Goal: Task Accomplishment & Management: Manage account settings

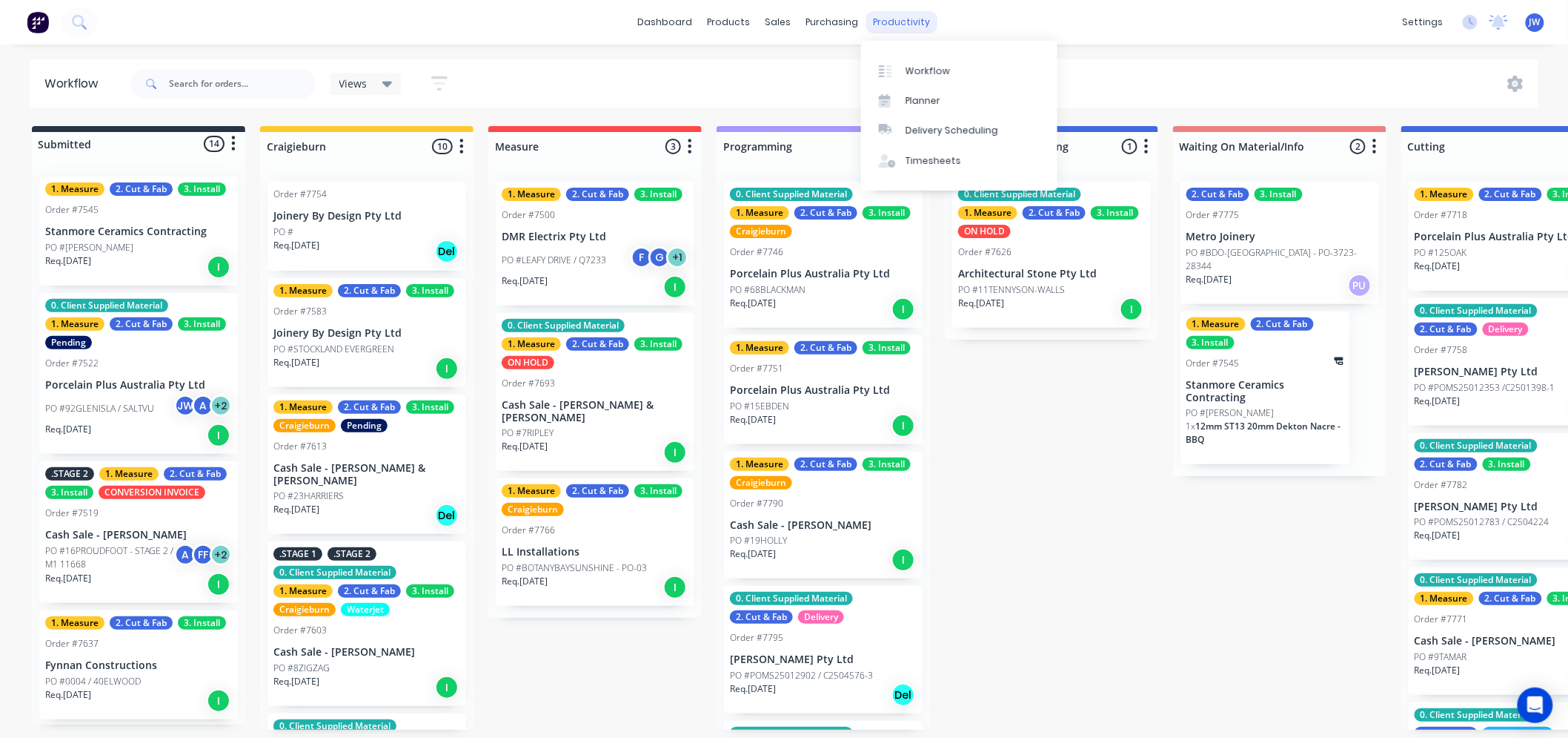
click at [880, 19] on div "productivity" at bounding box center [902, 22] width 72 height 22
click at [913, 67] on div "Workflow" at bounding box center [928, 72] width 45 height 13
click at [1169, 53] on div "dashboard products sales purchasing productivity dashboard products Product Cat…" at bounding box center [784, 324] width 1568 height 649
click at [1169, 53] on div "dashboard products sales purchasing productivity dashboard products Product Cat…" at bounding box center [784, 324] width 1568 height 649
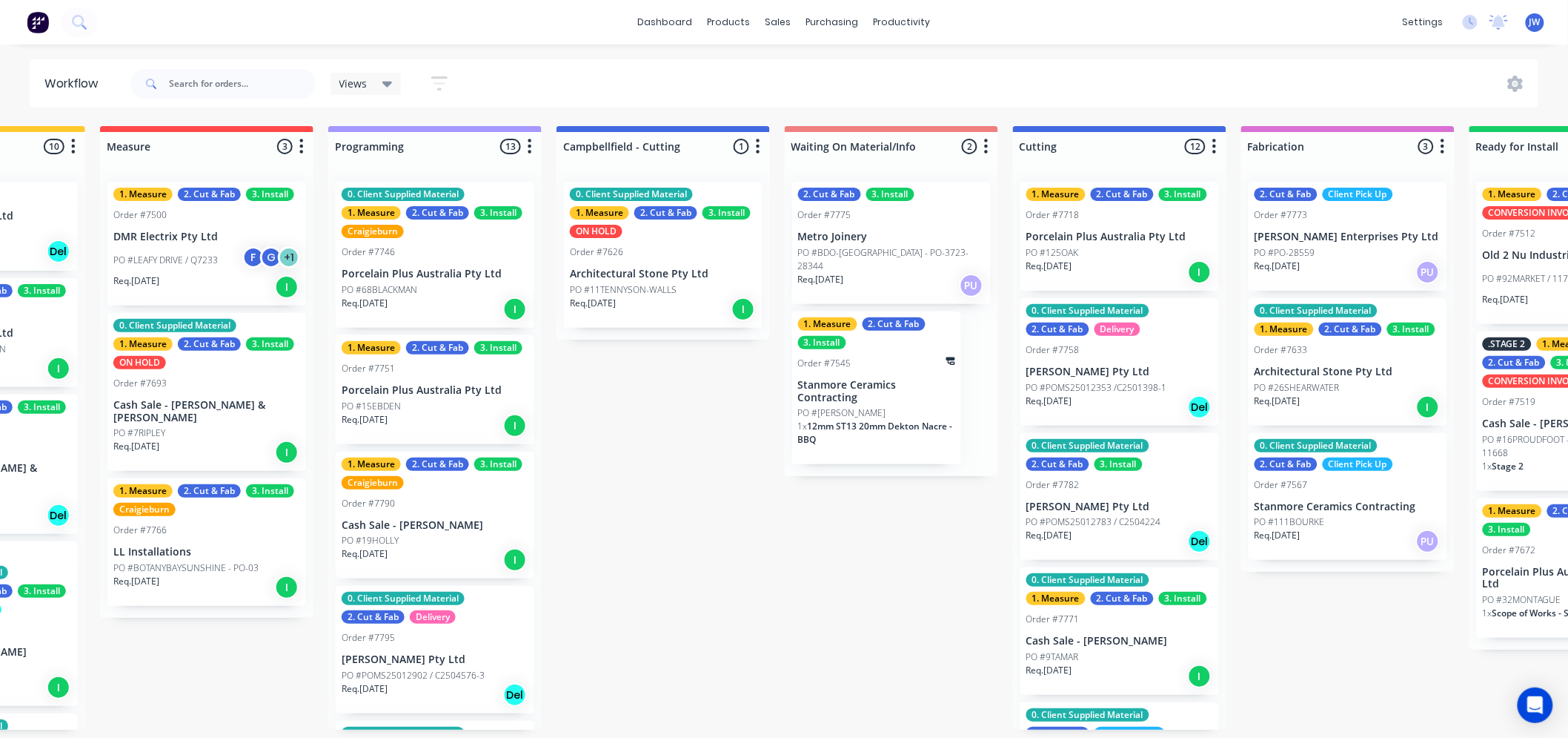
scroll to position [0, 391]
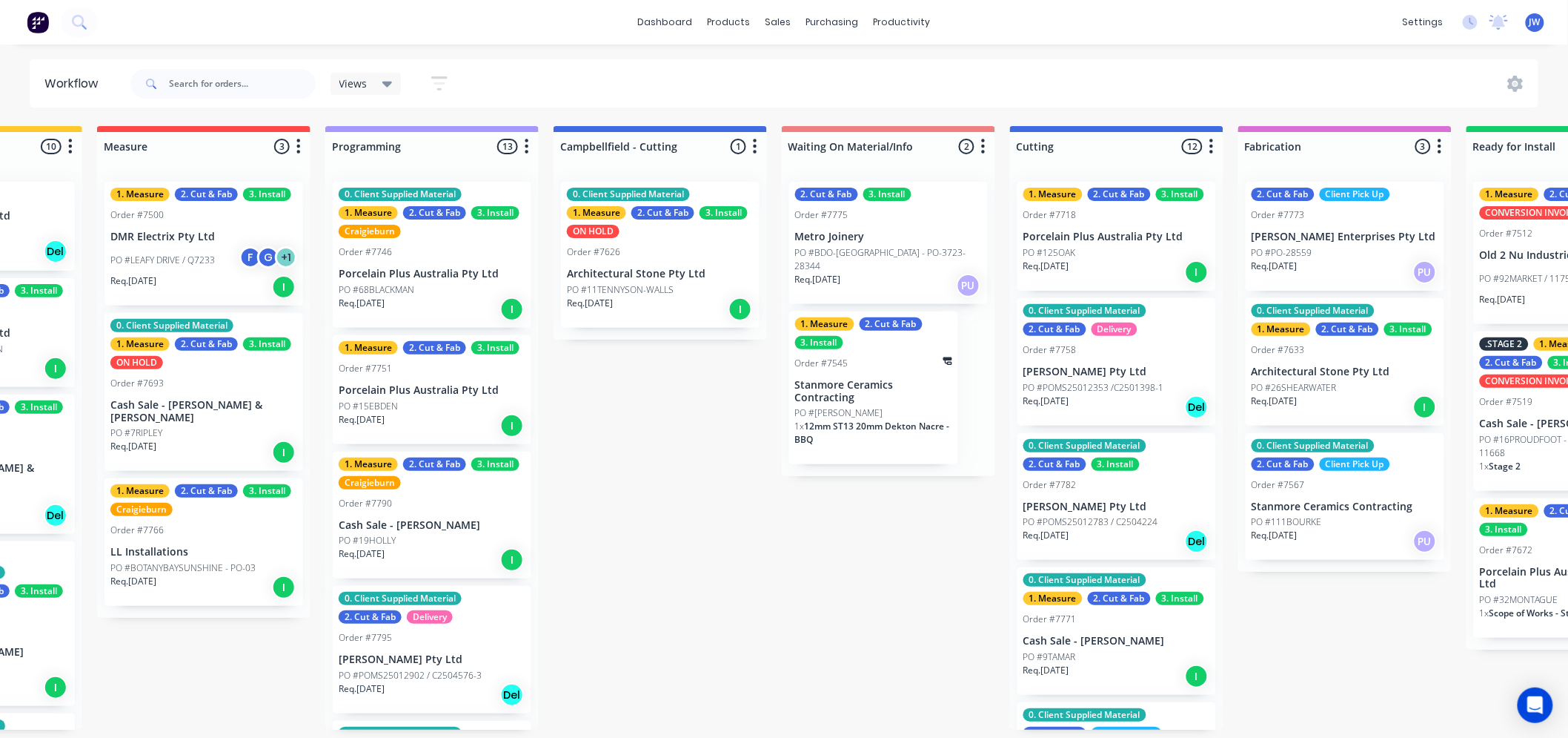
click at [902, 631] on div "Submitted 14 Status colour #273444 hex #273444 Save Cancel Summaries Total orde…" at bounding box center [1156, 428] width 3117 height 604
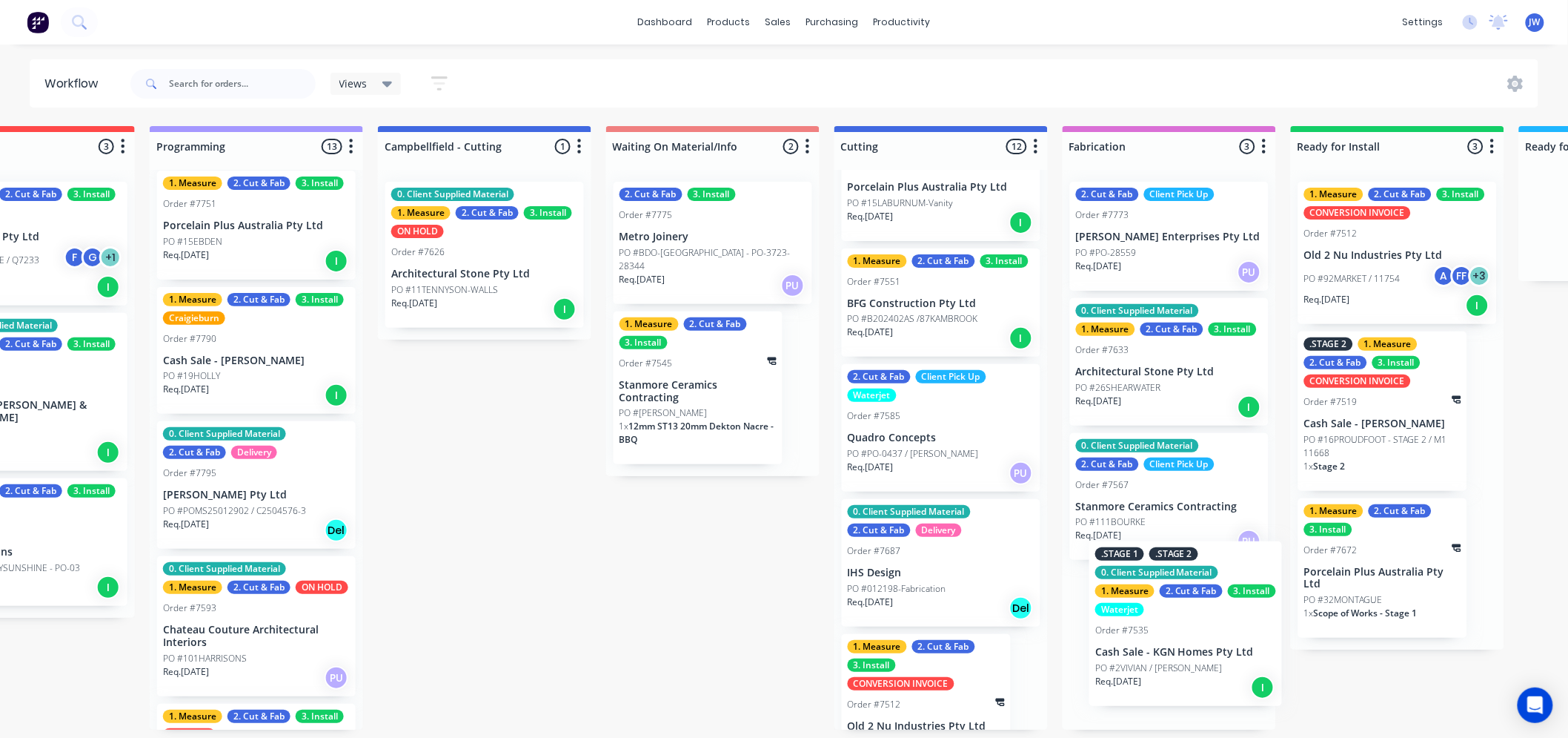
scroll to position [8, 0]
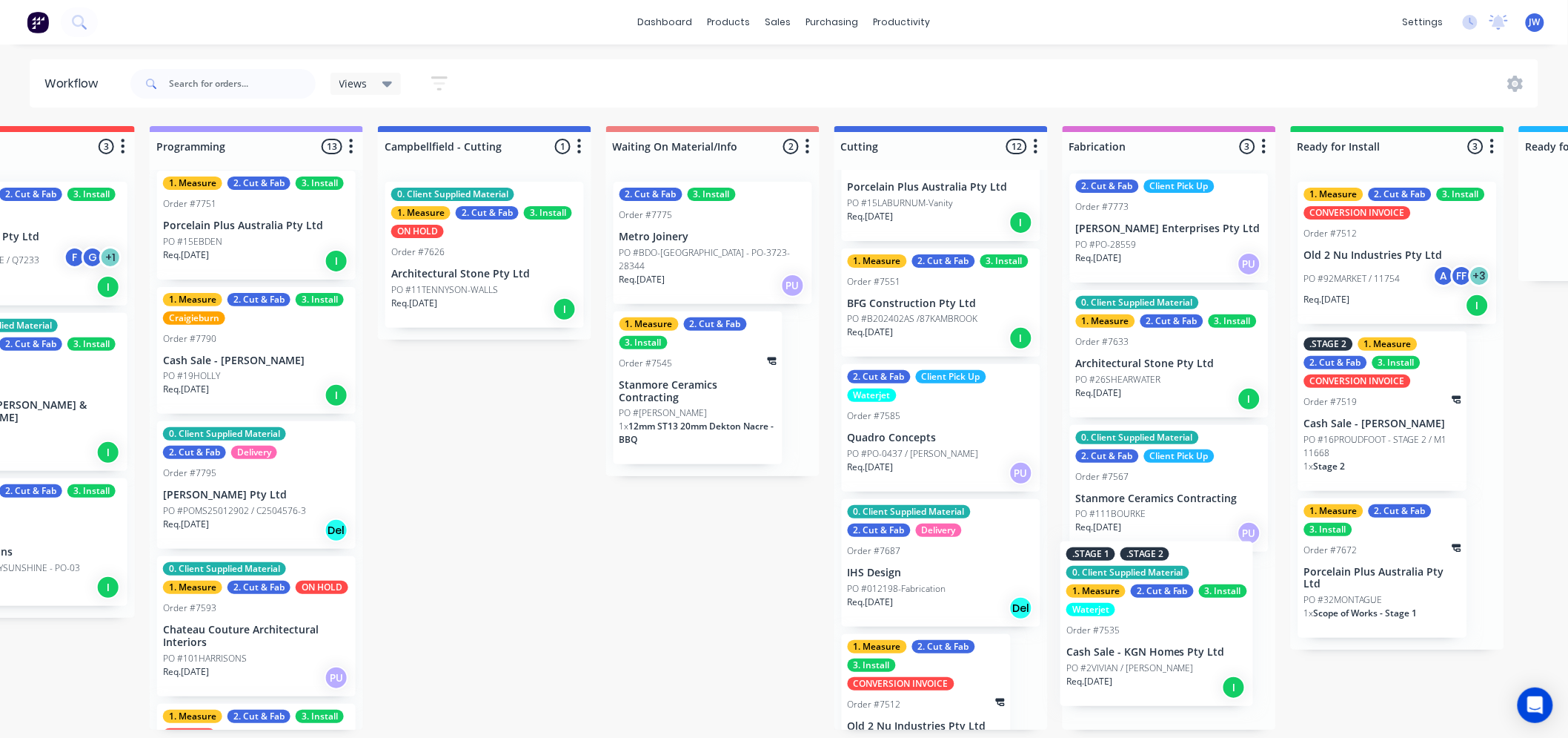
drag, startPoint x: 1067, startPoint y: 604, endPoint x: 1115, endPoint y: 649, distance: 65.8
click at [1115, 649] on div "Submitted 14 Status colour #273444 hex #273444 Save Cancel Summaries Total orde…" at bounding box center [980, 428] width 3117 height 604
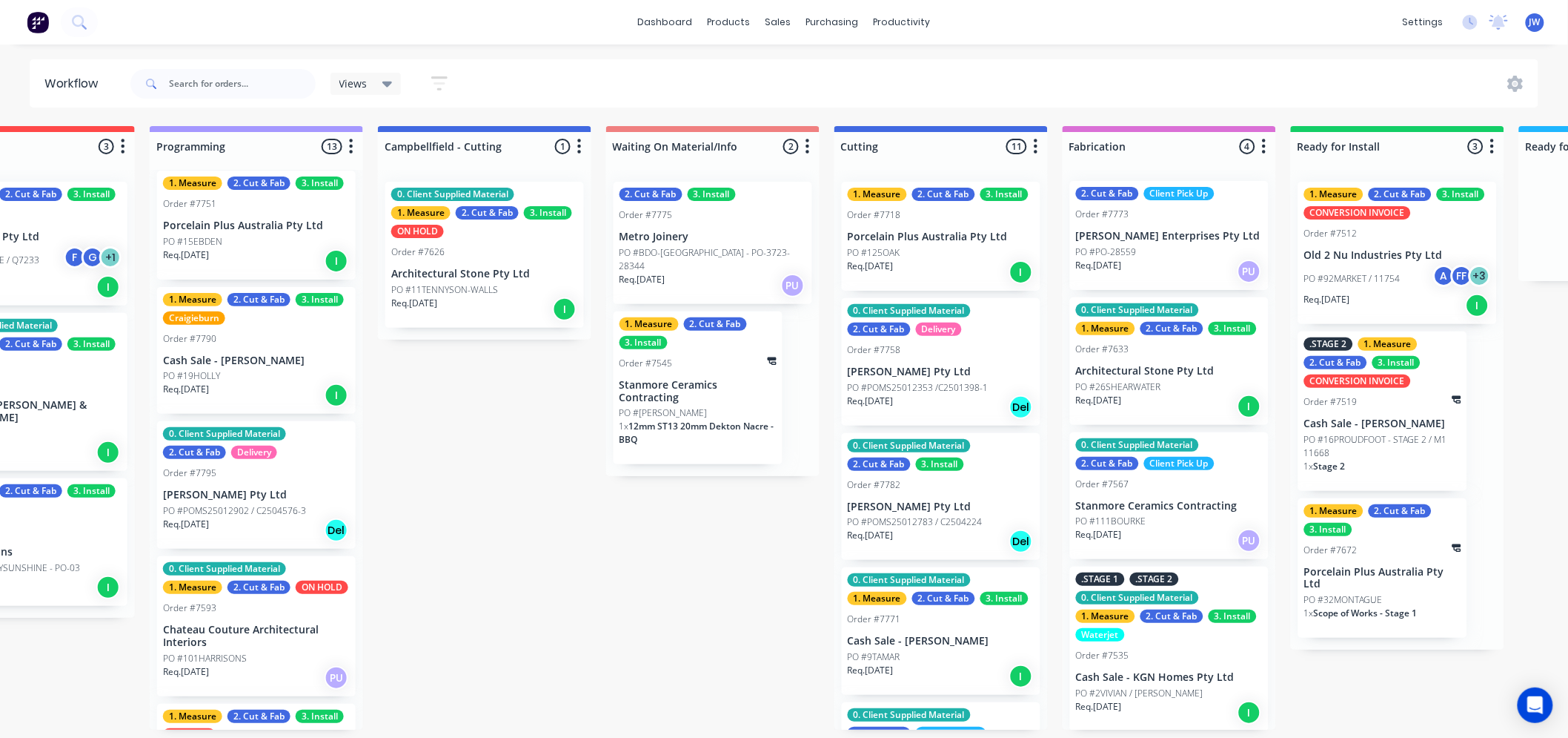
scroll to position [0, 567]
click at [619, 584] on div "Submitted 14 Status colour #273444 hex #273444 Save Cancel Summaries Total orde…" at bounding box center [980, 428] width 3117 height 604
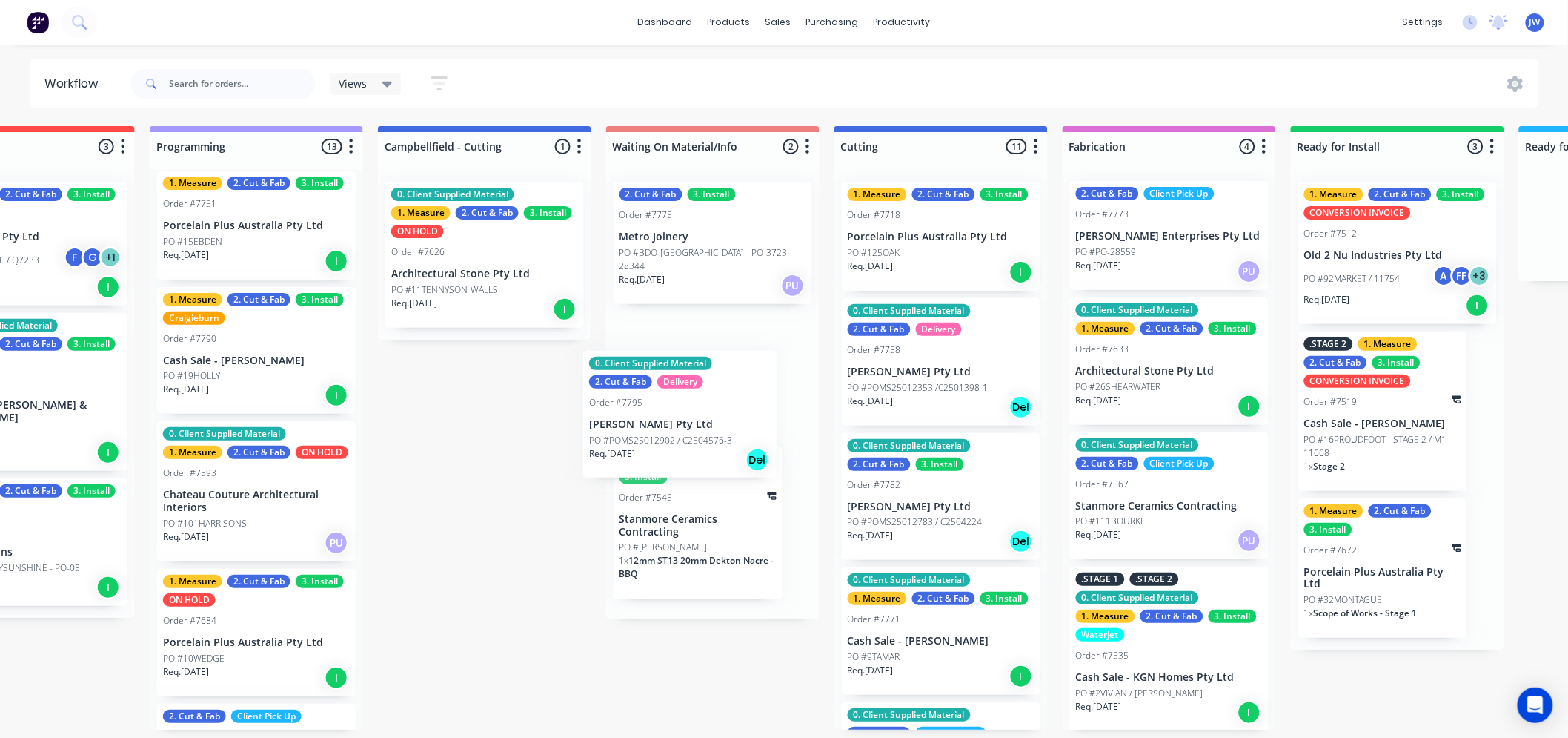
scroll to position [0, 565]
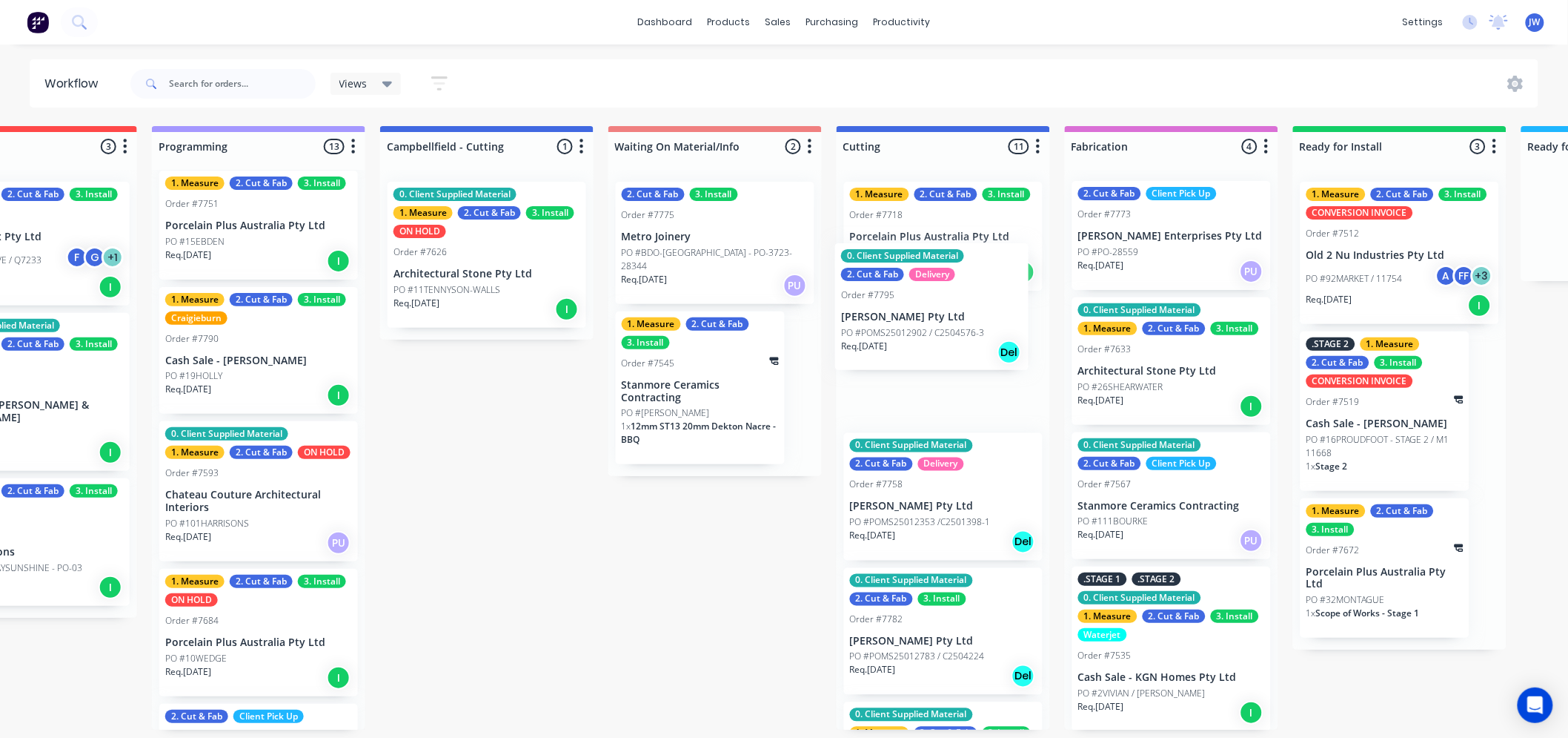
drag, startPoint x: 221, startPoint y: 507, endPoint x: 907, endPoint y: 332, distance: 708.0
click at [907, 332] on div "Submitted 14 Status colour #273444 hex #273444 Save Cancel Summaries Total orde…" at bounding box center [982, 428] width 3117 height 604
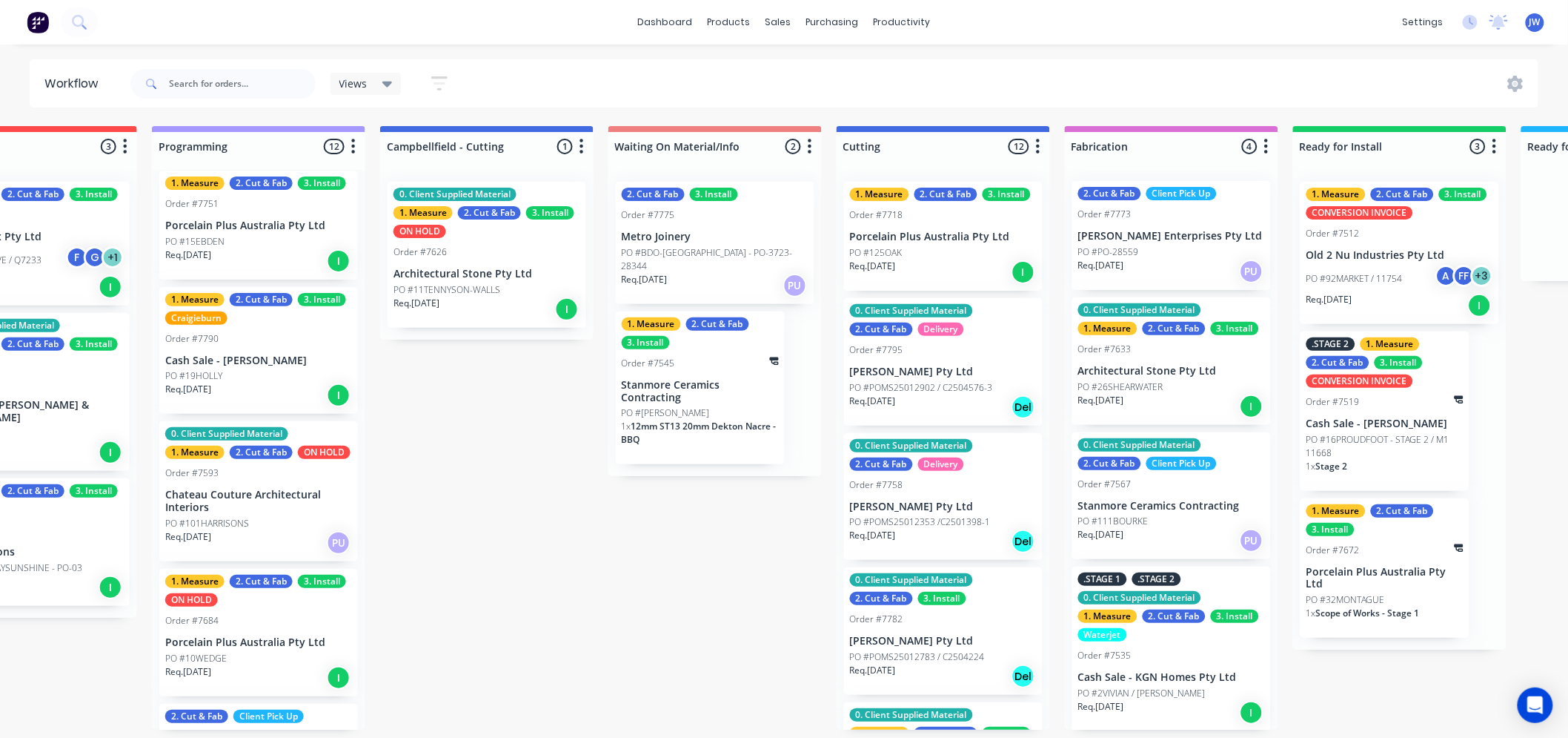
click at [484, 425] on div "Submitted 14 Status colour #273444 hex #273444 Save Cancel Summaries Total orde…" at bounding box center [982, 428] width 3117 height 604
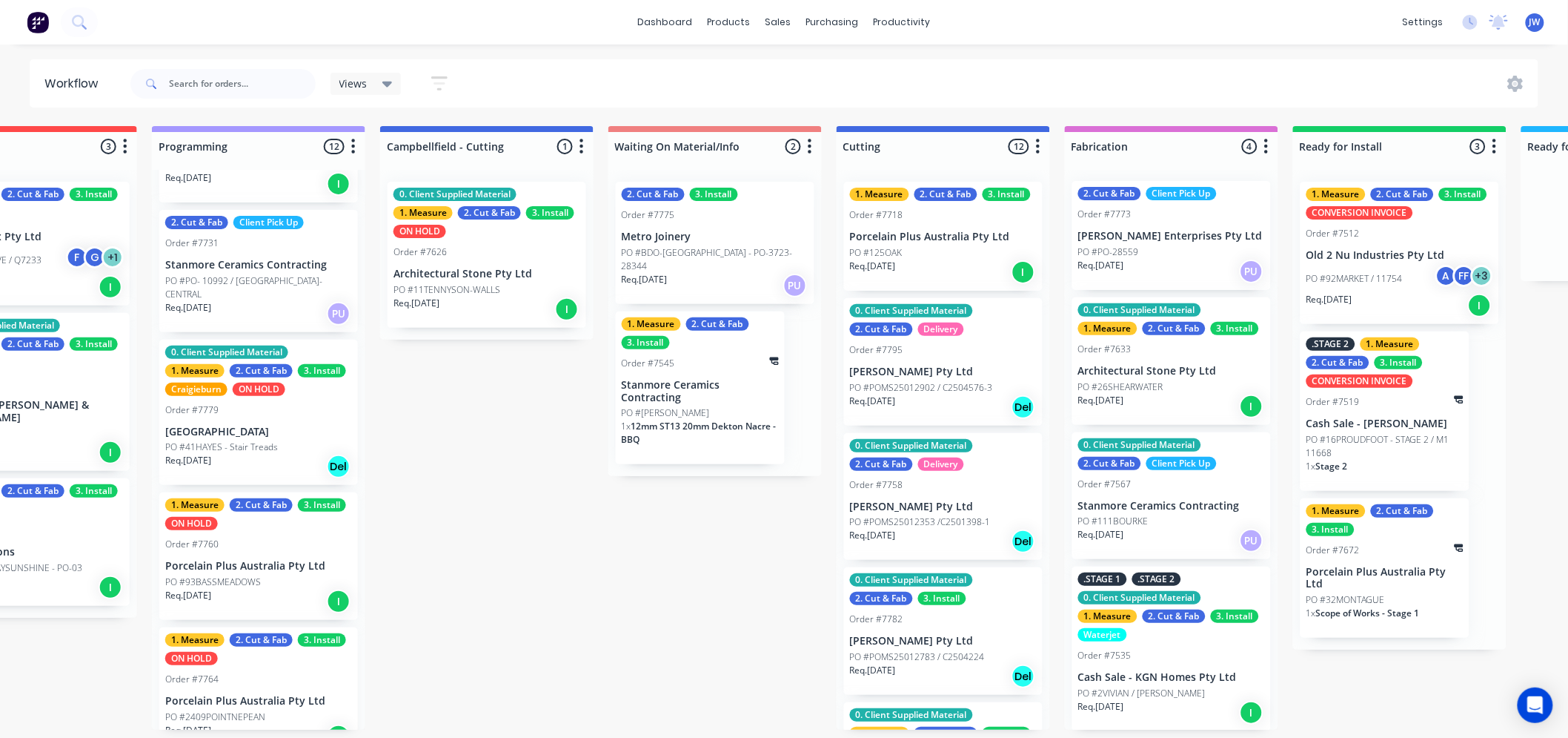
scroll to position [0, 560]
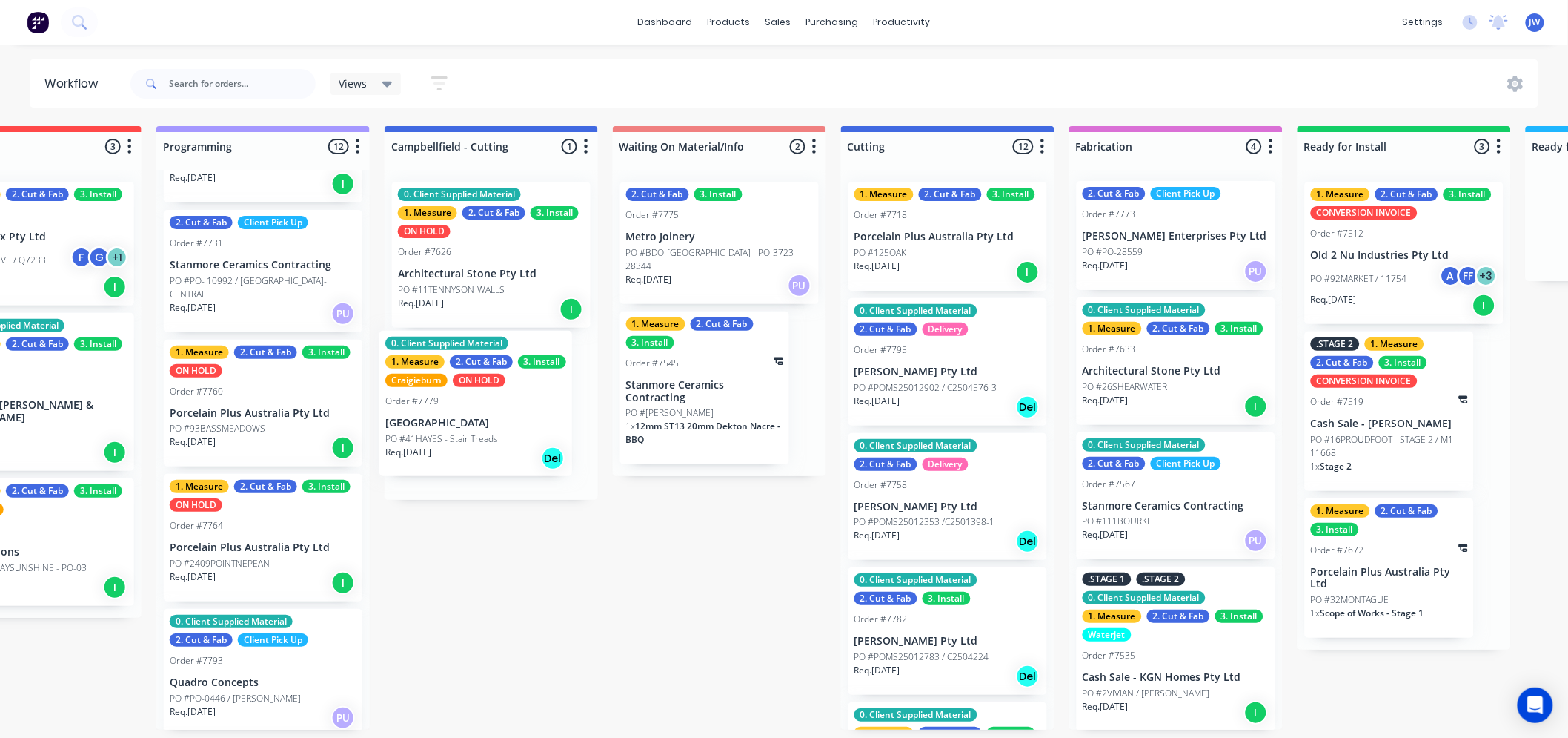
drag, startPoint x: 258, startPoint y: 423, endPoint x: 505, endPoint y: 411, distance: 247.3
click at [505, 411] on div "Submitted 14 Status colour #273444 hex #273444 Save Cancel Summaries Total orde…" at bounding box center [987, 428] width 3117 height 604
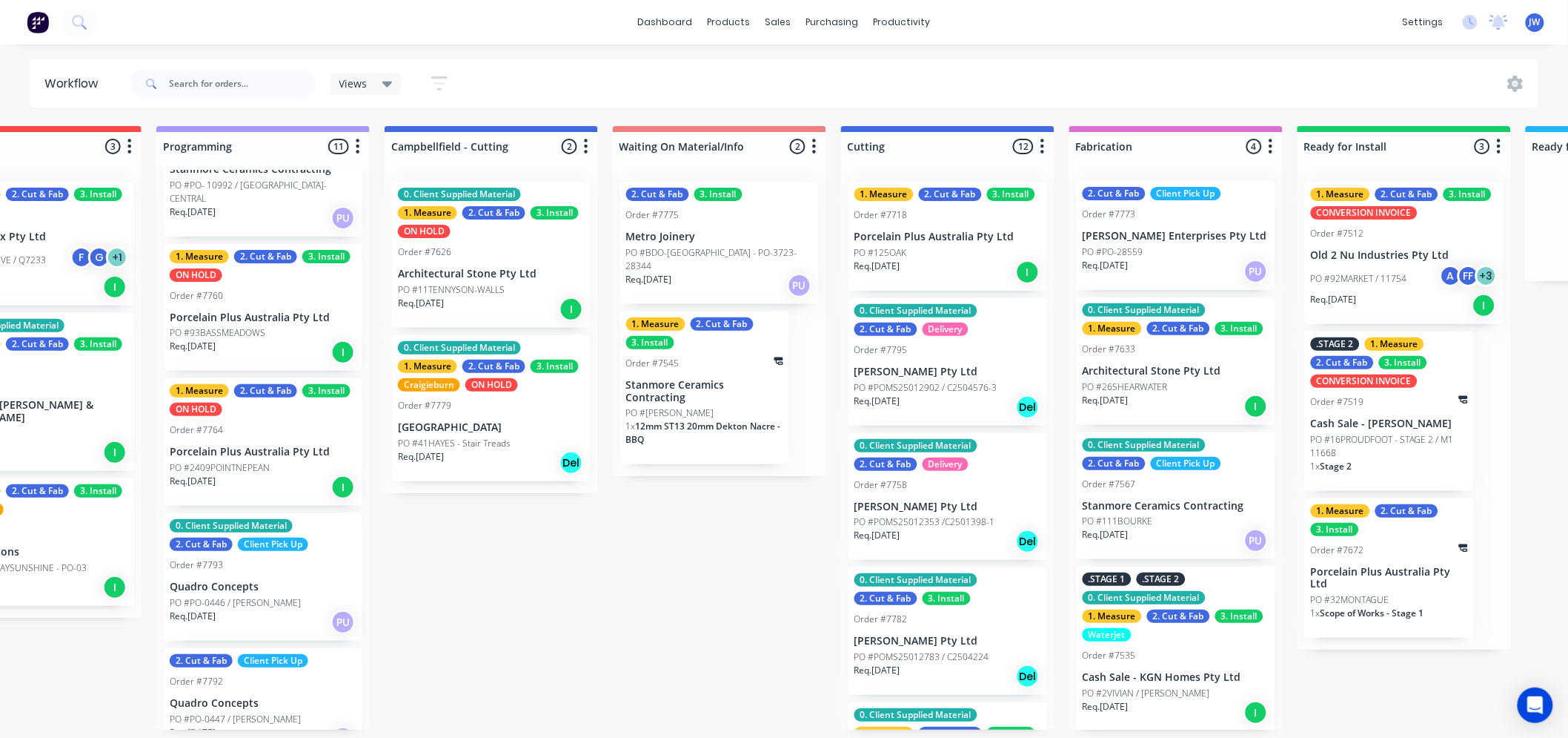
scroll to position [672, 0]
